Goal: Task Accomplishment & Management: Complete application form

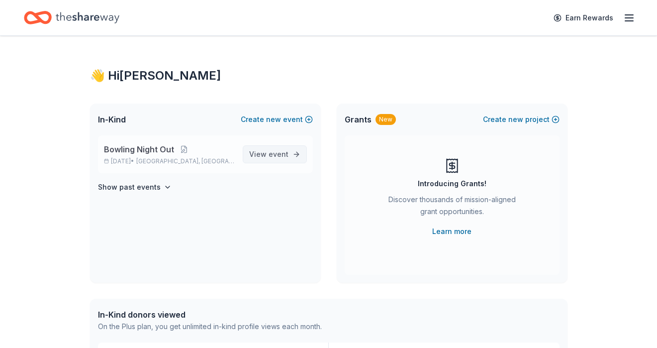
click at [274, 151] on span "event" at bounding box center [279, 154] width 20 height 8
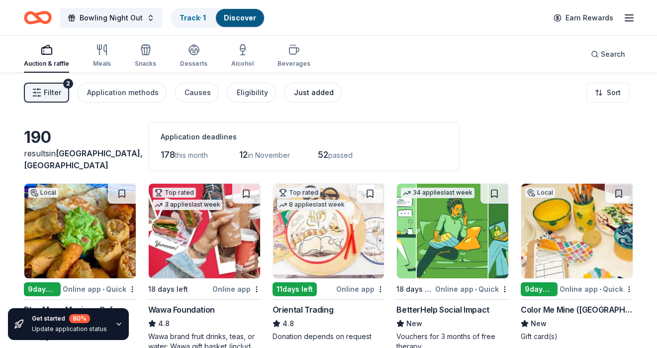
click at [302, 93] on div "Just added" at bounding box center [314, 93] width 40 height 12
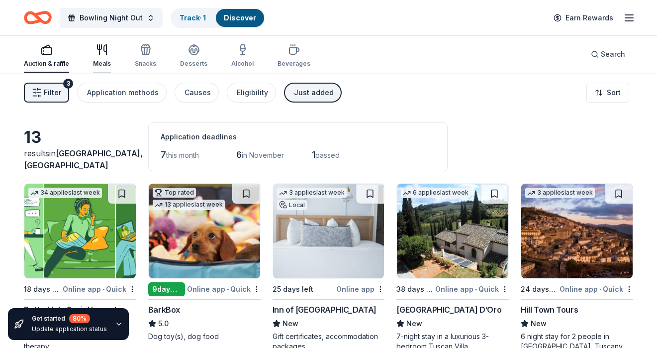
click at [103, 44] on icon "button" at bounding box center [102, 50] width 12 height 12
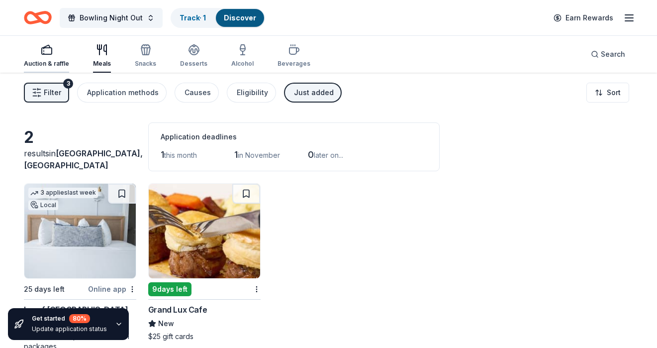
click at [44, 56] on div "Auction & raffle" at bounding box center [46, 56] width 45 height 24
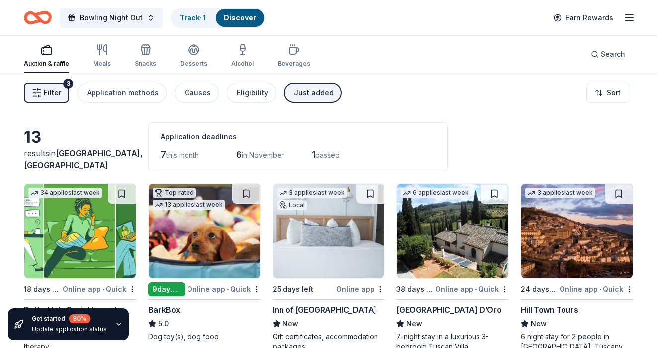
click at [317, 94] on div "Just added" at bounding box center [314, 93] width 40 height 12
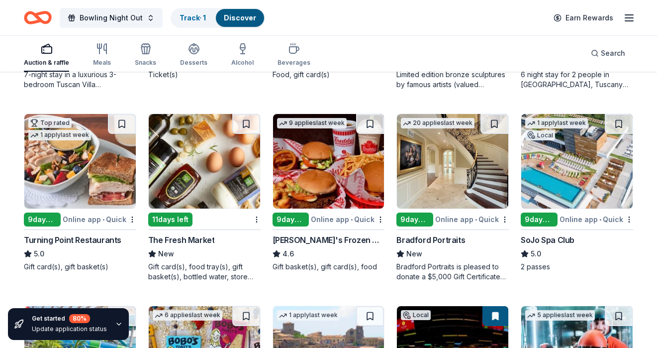
scroll to position [817, 0]
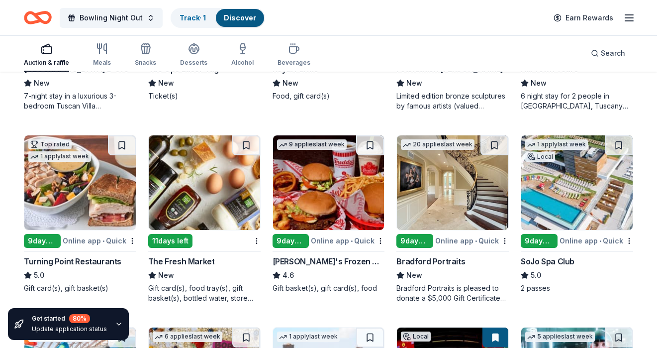
click at [474, 196] on img at bounding box center [452, 182] width 111 height 95
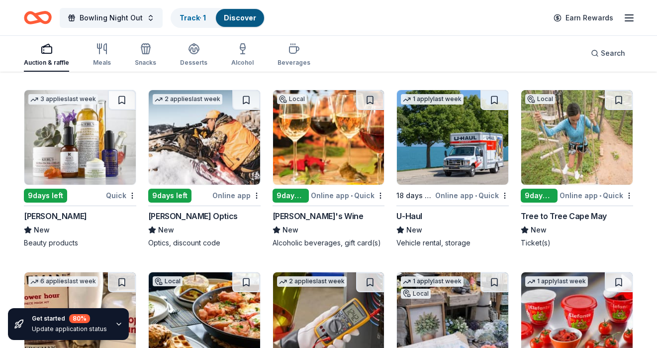
scroll to position [3734, 0]
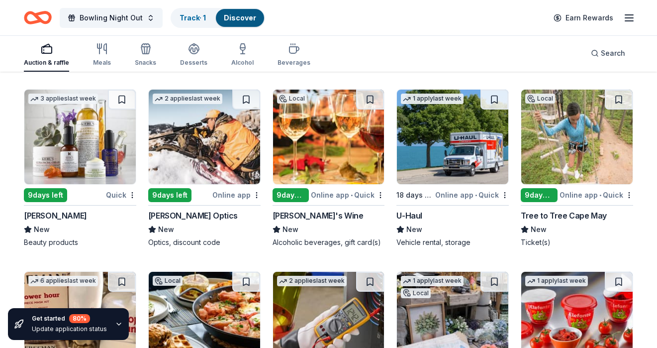
click at [72, 158] on img at bounding box center [79, 137] width 111 height 95
click at [454, 158] on img at bounding box center [452, 137] width 111 height 95
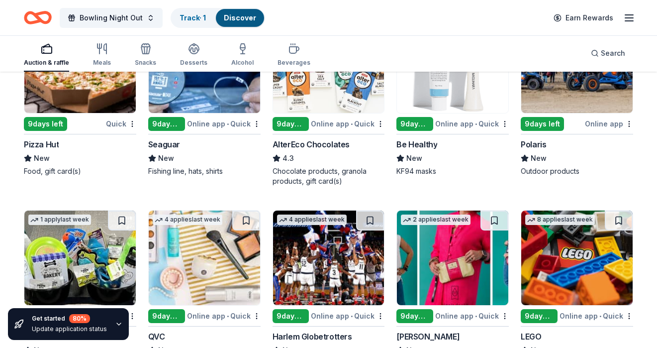
scroll to position [5572, 0]
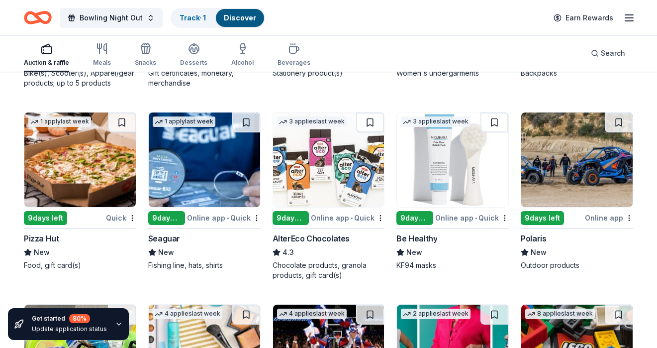
click at [58, 152] on img at bounding box center [79, 159] width 111 height 95
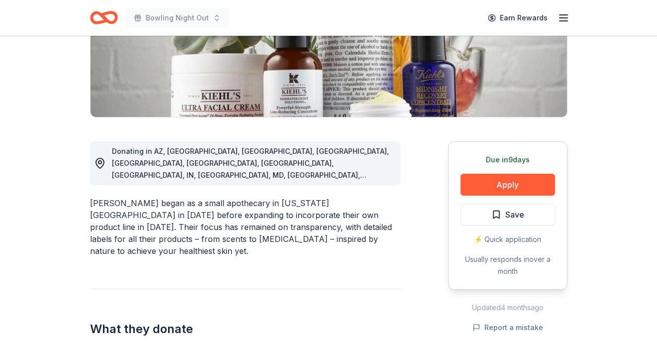
scroll to position [186, 0]
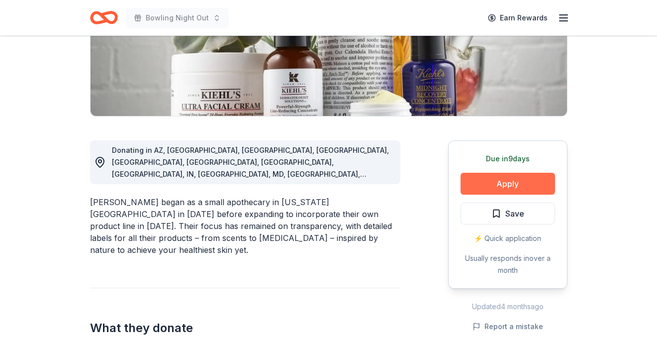
click at [530, 185] on button "Apply" at bounding box center [508, 184] width 95 height 22
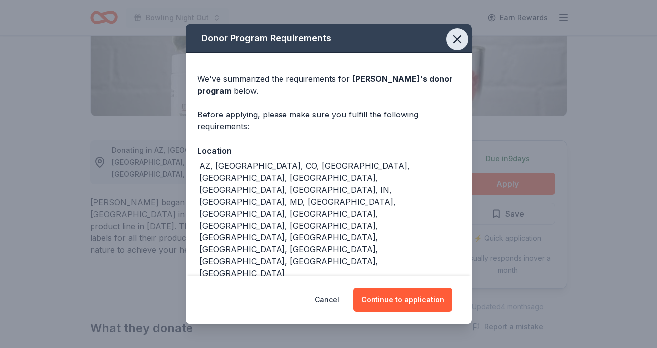
click at [456, 35] on icon "button" at bounding box center [457, 39] width 14 height 14
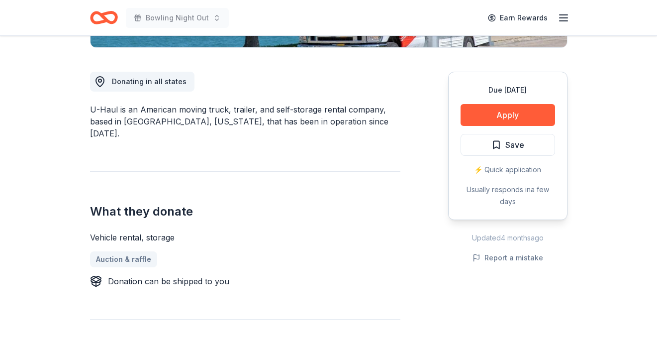
scroll to position [255, 0]
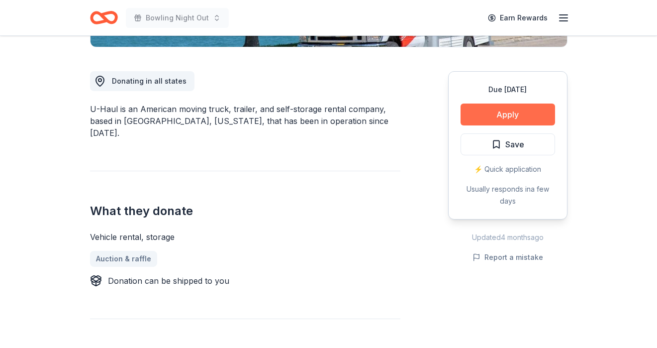
click at [516, 117] on button "Apply" at bounding box center [508, 115] width 95 height 22
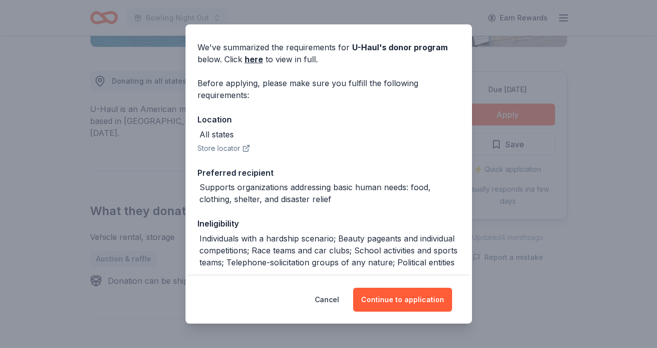
scroll to position [32, 0]
click at [591, 114] on div "Donor Program Requirements We've summarized the requirements for U-Haul 's dono…" at bounding box center [328, 174] width 657 height 348
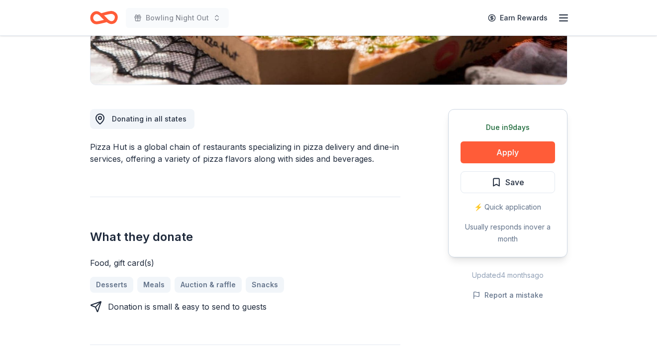
scroll to position [223, 0]
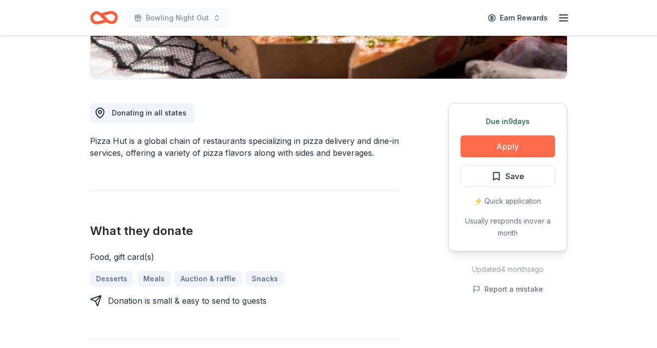
click at [505, 146] on button "Apply" at bounding box center [508, 146] width 95 height 22
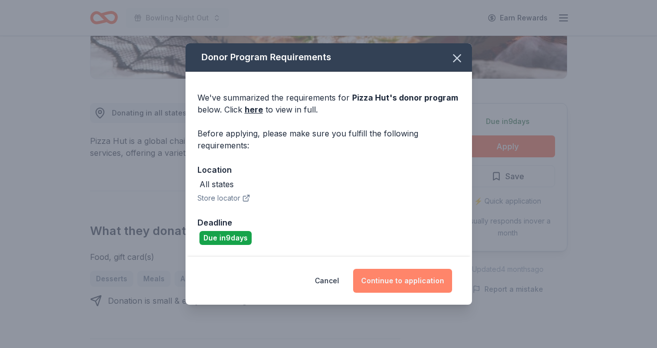
click at [402, 286] on button "Continue to application" at bounding box center [402, 281] width 99 height 24
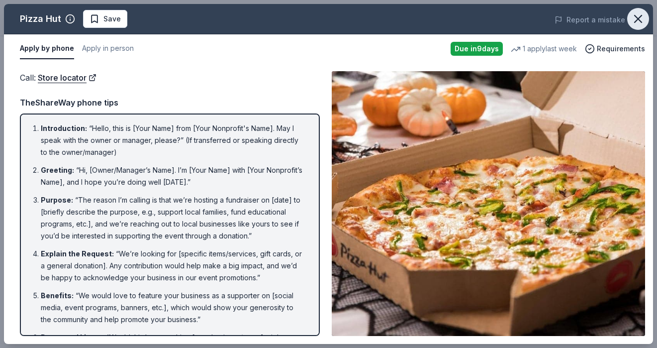
click at [644, 17] on icon "button" at bounding box center [638, 19] width 14 height 14
click at [638, 17] on icon "button" at bounding box center [638, 19] width 14 height 14
